Goal: Task Accomplishment & Management: Use online tool/utility

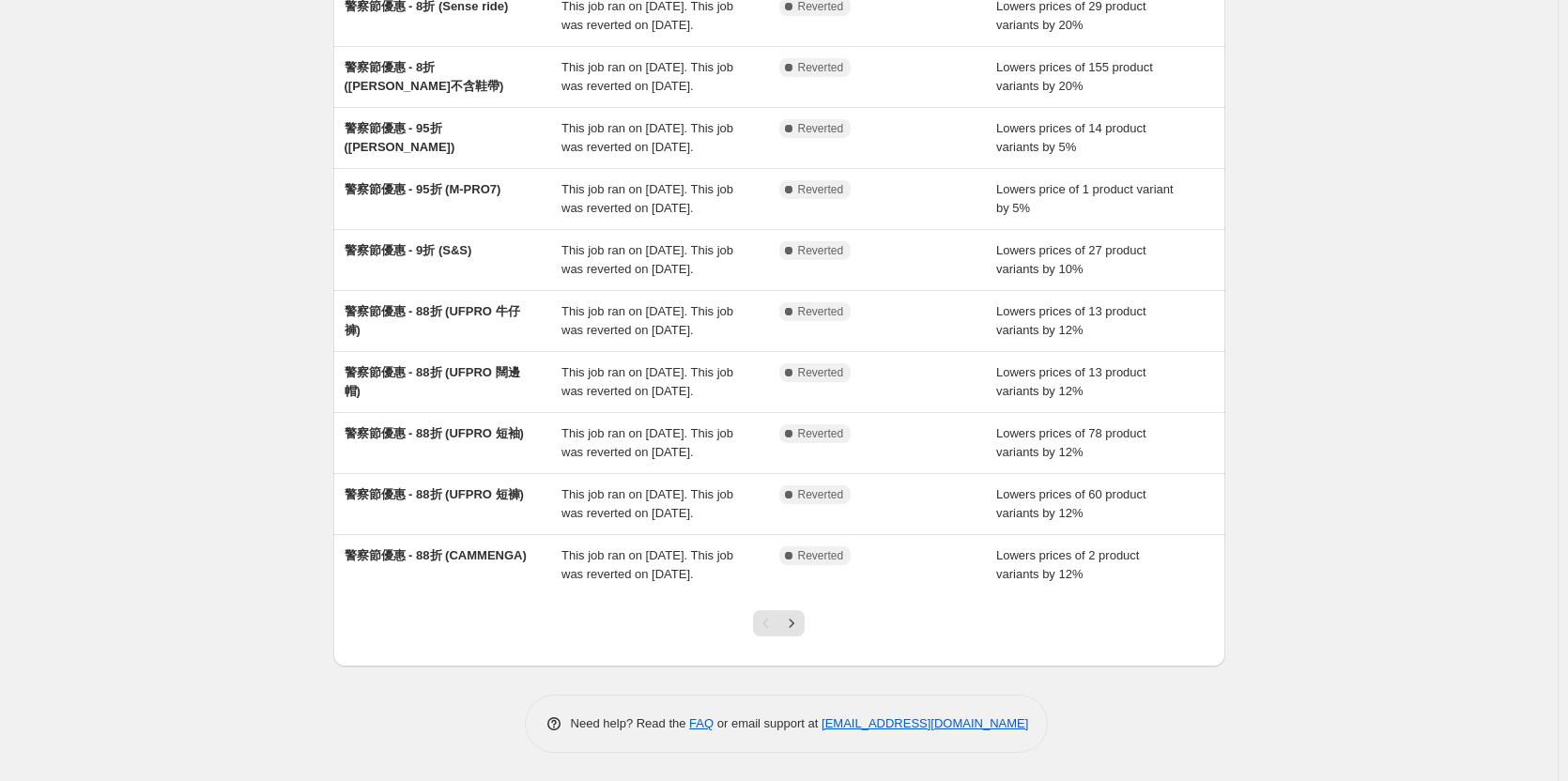
scroll to position [373, 0]
click at [796, 618] on icon "Next" at bounding box center [791, 623] width 19 height 19
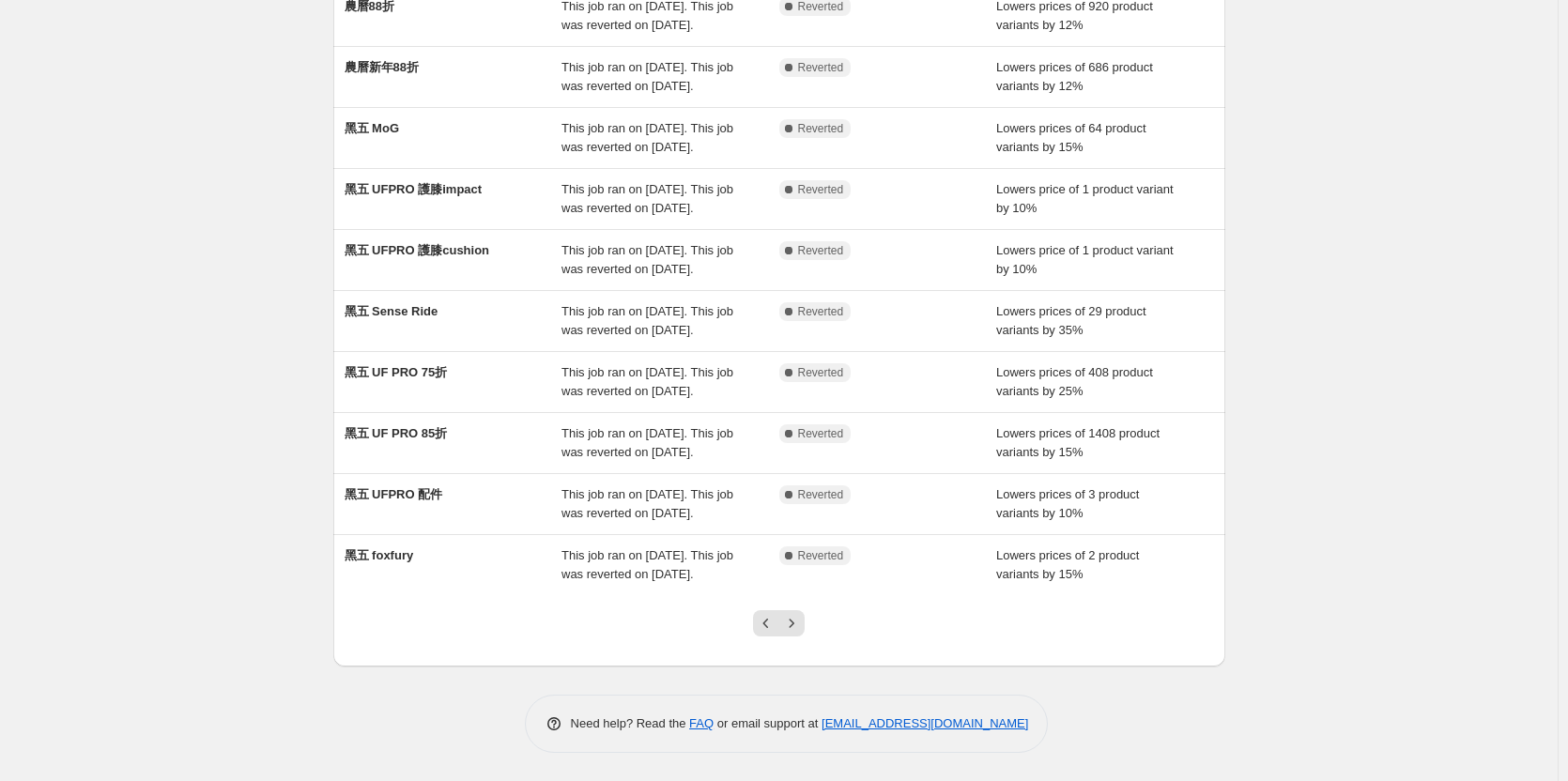
scroll to position [280, 0]
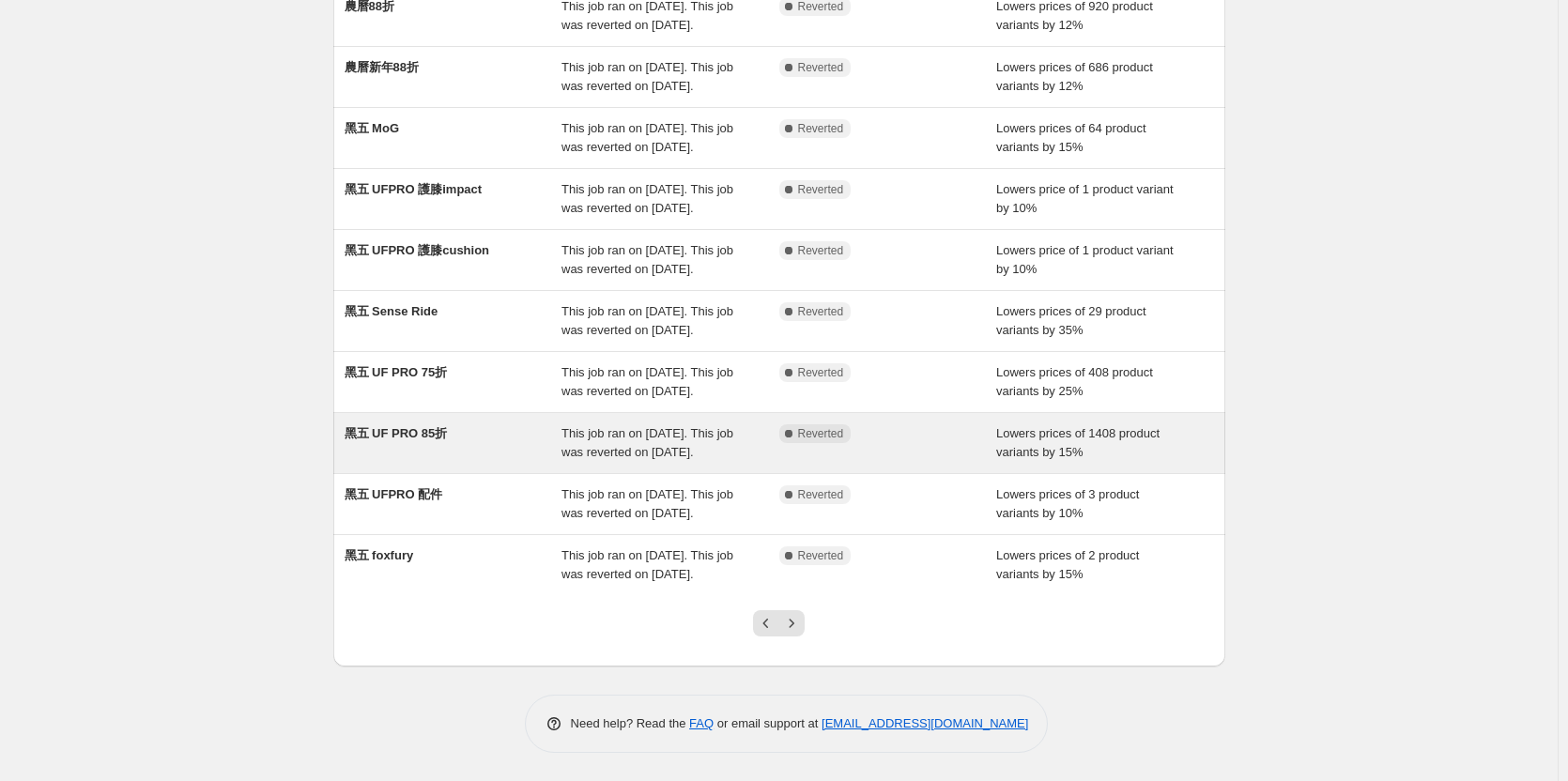
click at [420, 441] on span "黑五 UF PRO 85折" at bounding box center [396, 433] width 104 height 14
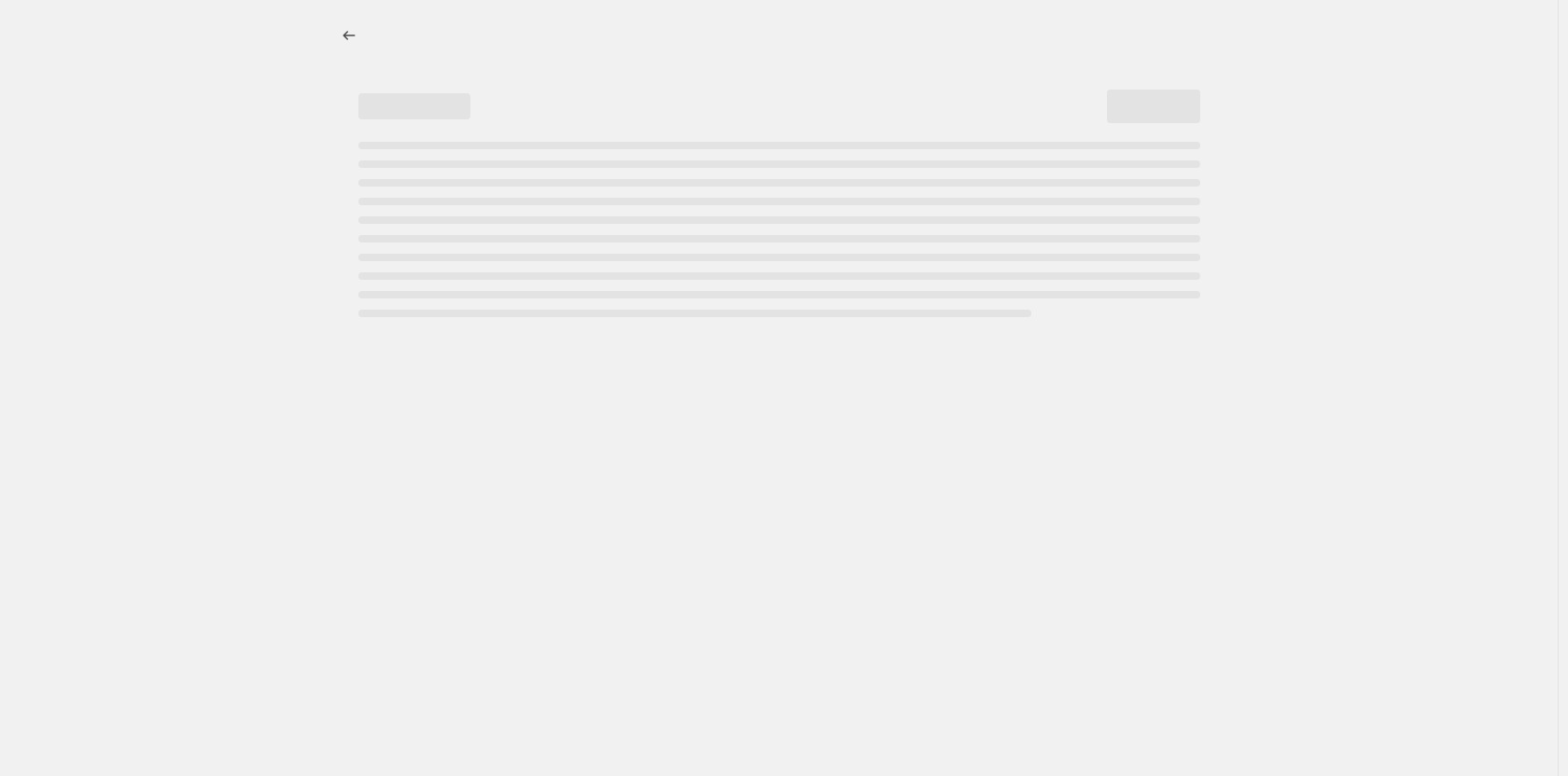
select select "percentage"
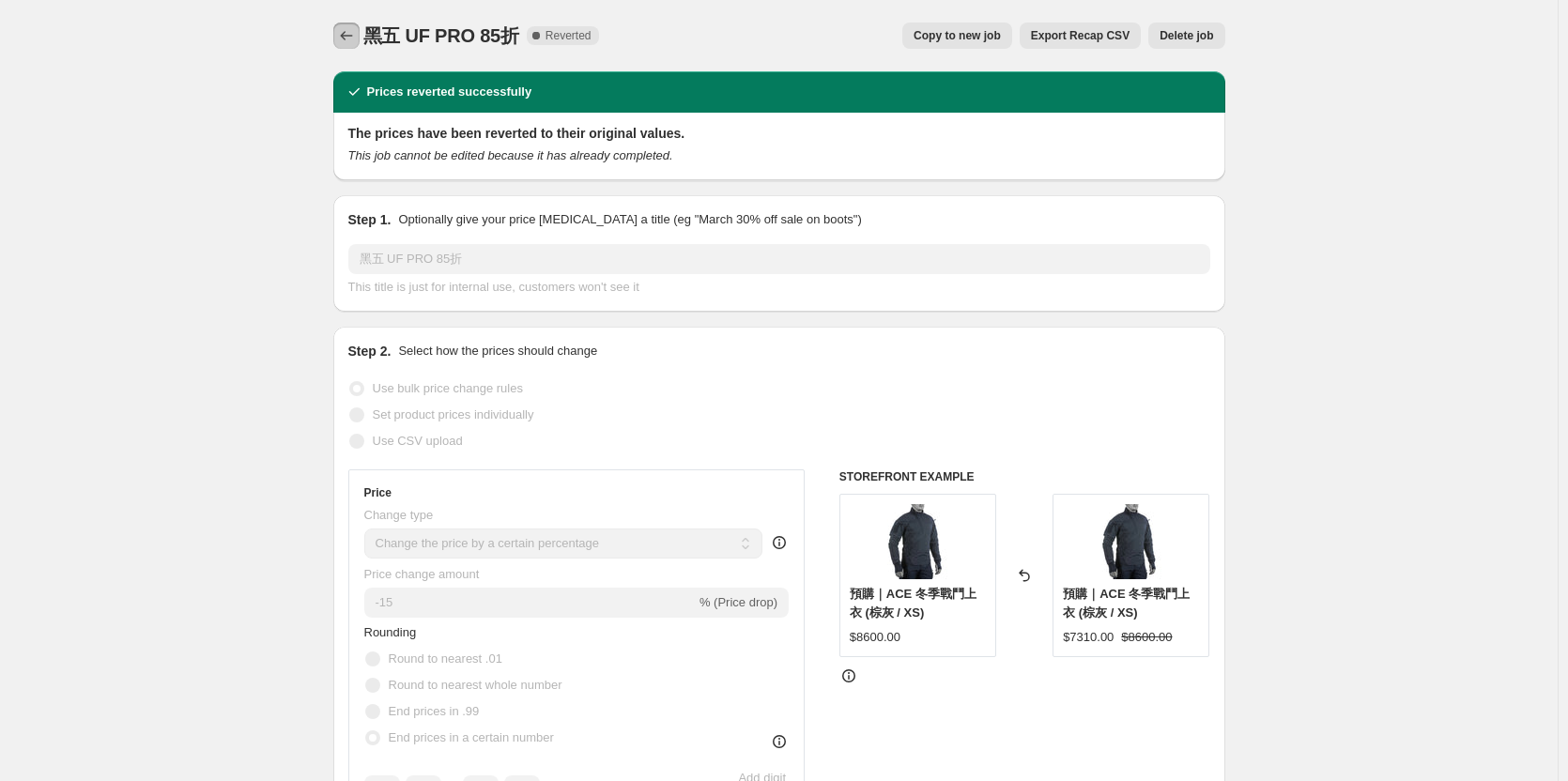
click at [347, 34] on icon "Price change jobs" at bounding box center [347, 36] width 19 height 19
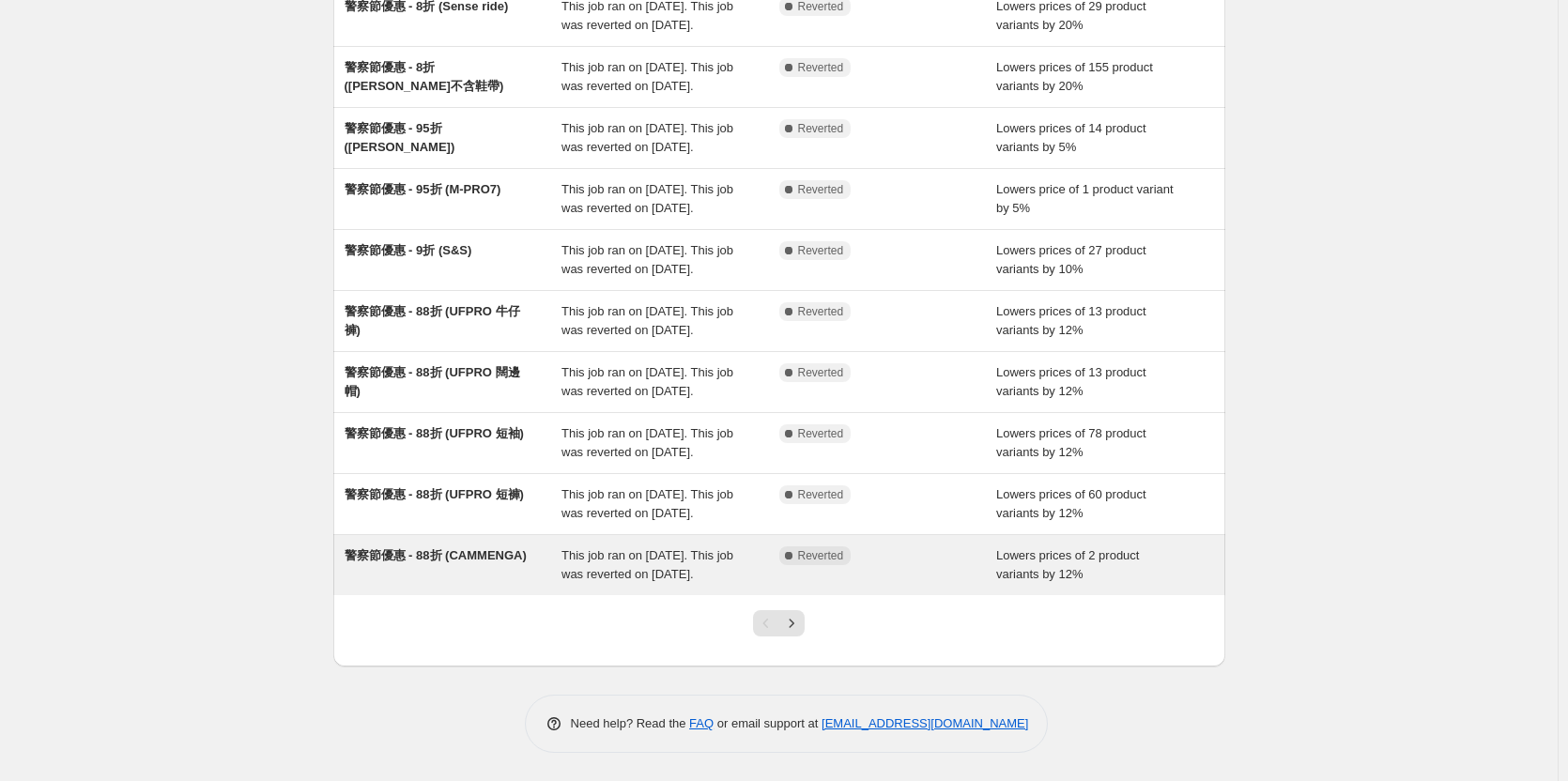
scroll to position [373, 0]
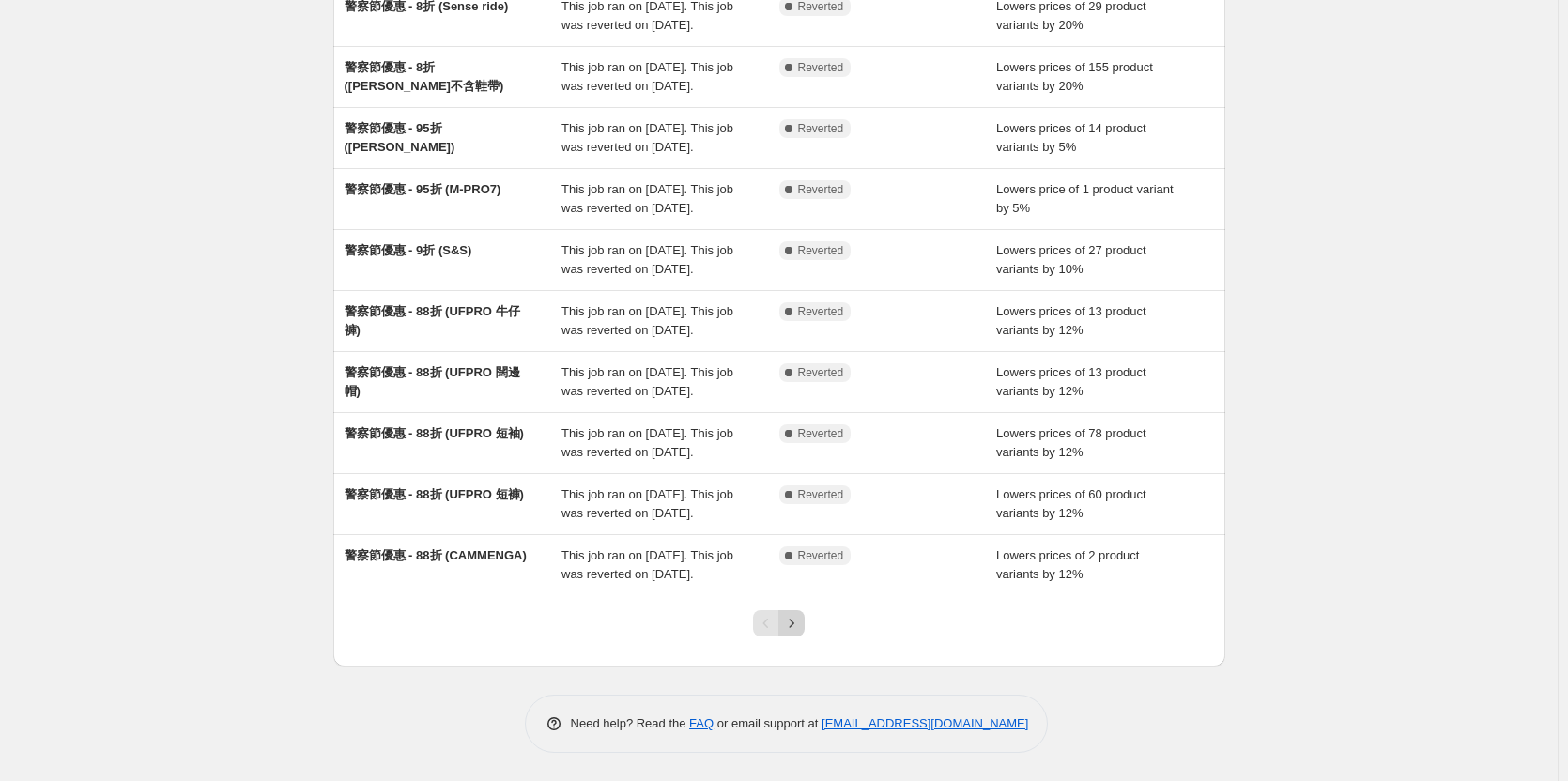
click at [789, 616] on icon "Next" at bounding box center [791, 623] width 19 height 19
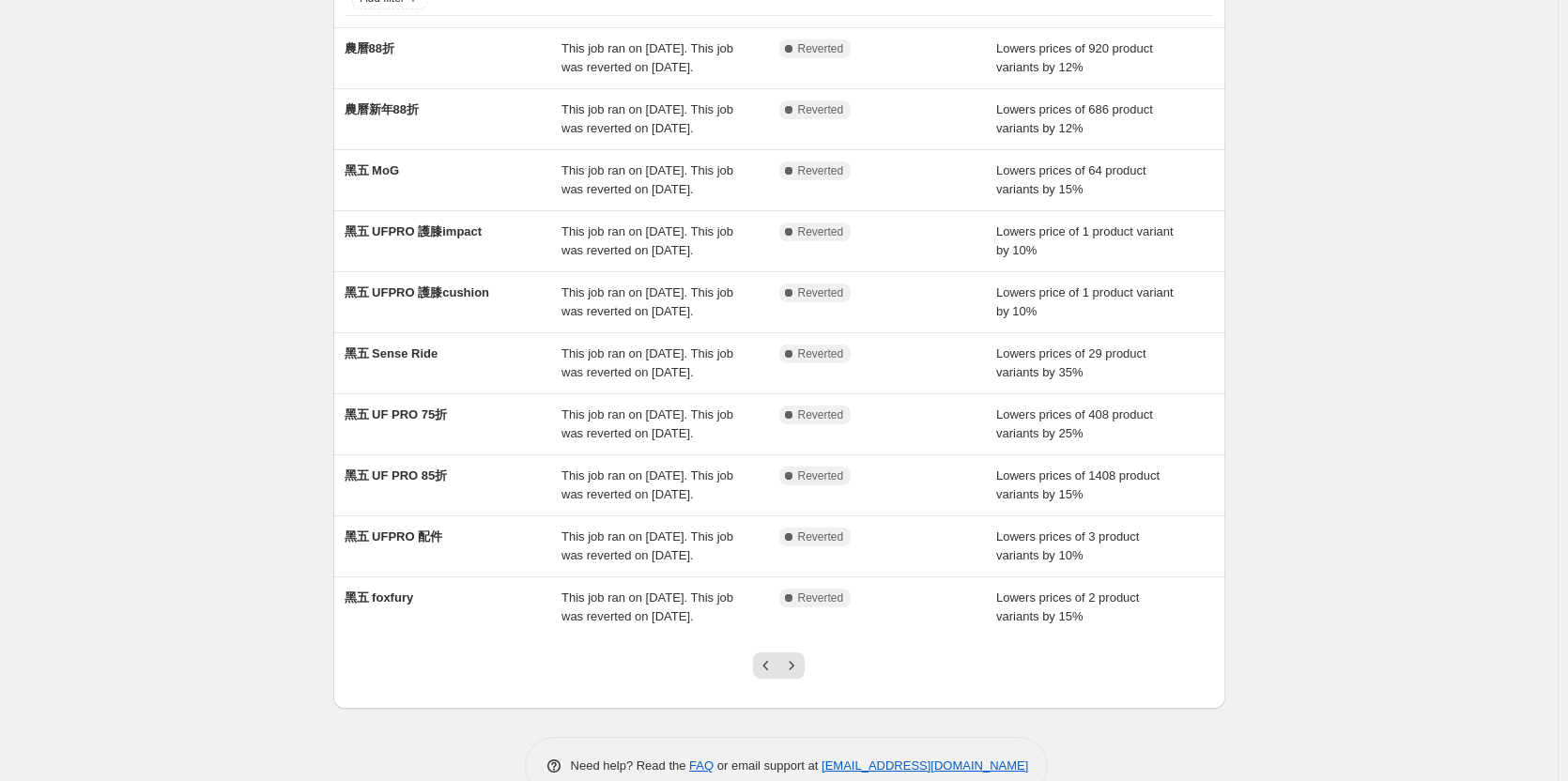
scroll to position [92, 0]
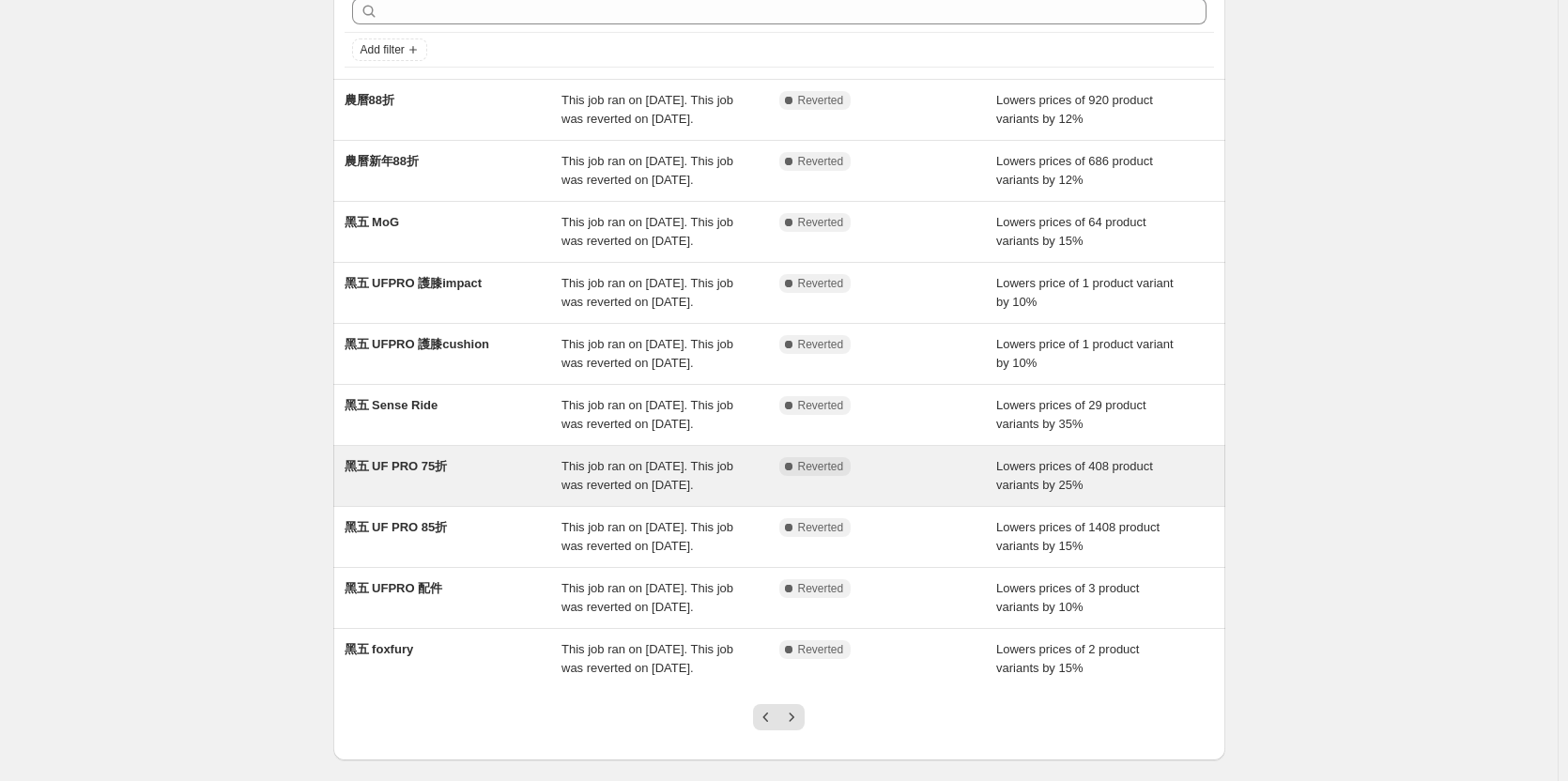
click at [376, 495] on div "黑五 UF PRO 75折" at bounding box center [453, 476] width 217 height 38
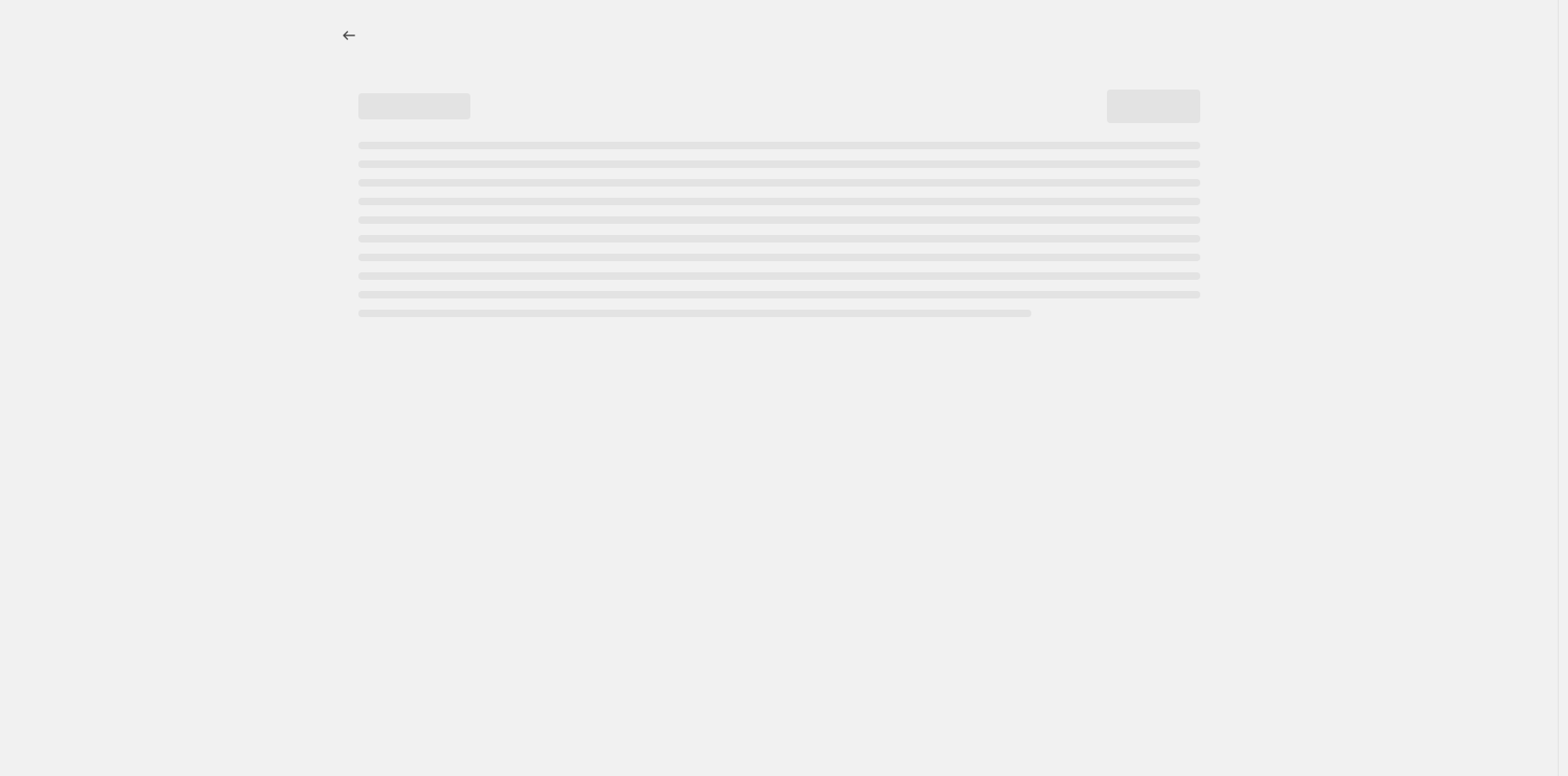
select select "percentage"
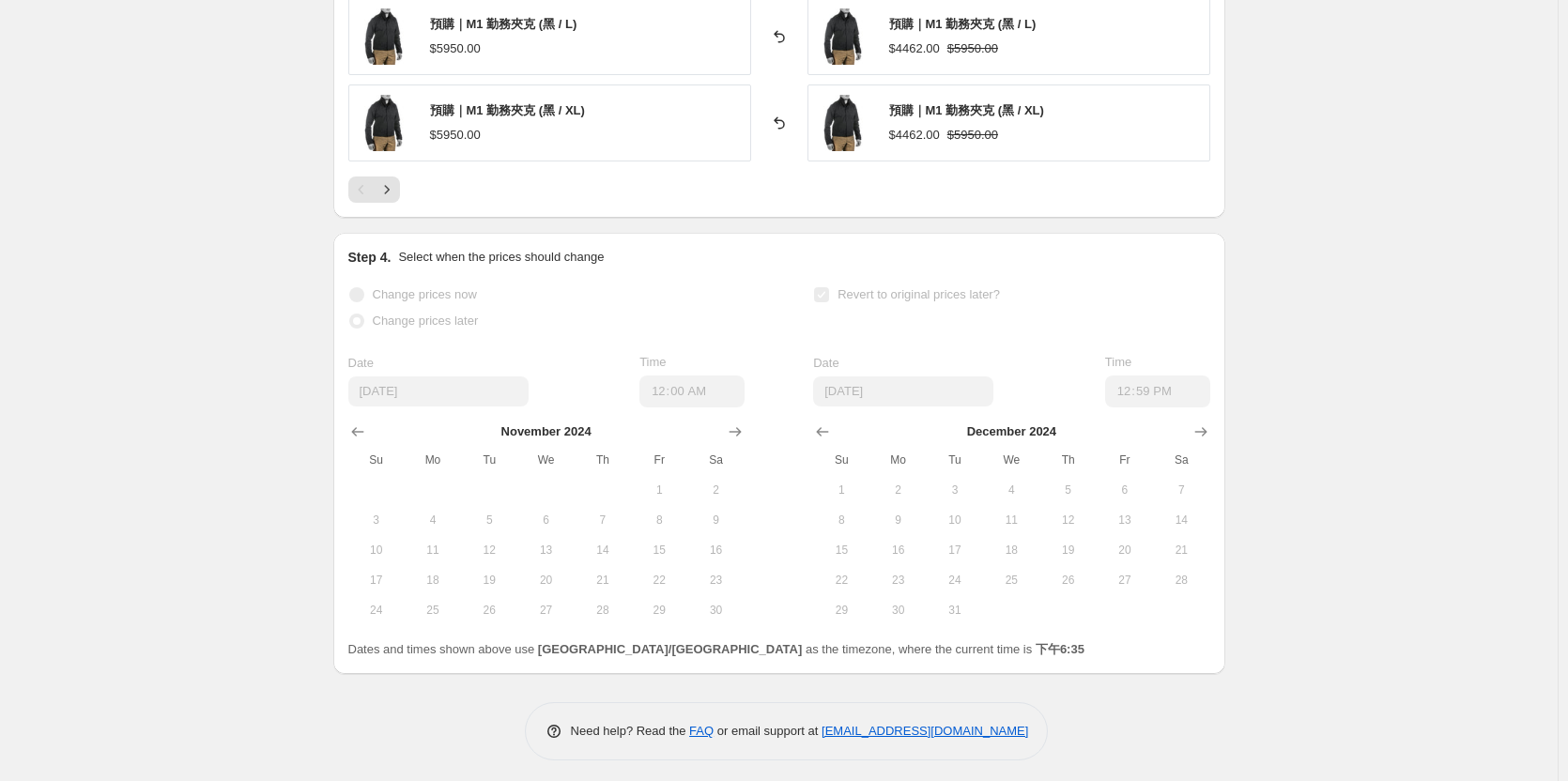
scroll to position [2357, 0]
